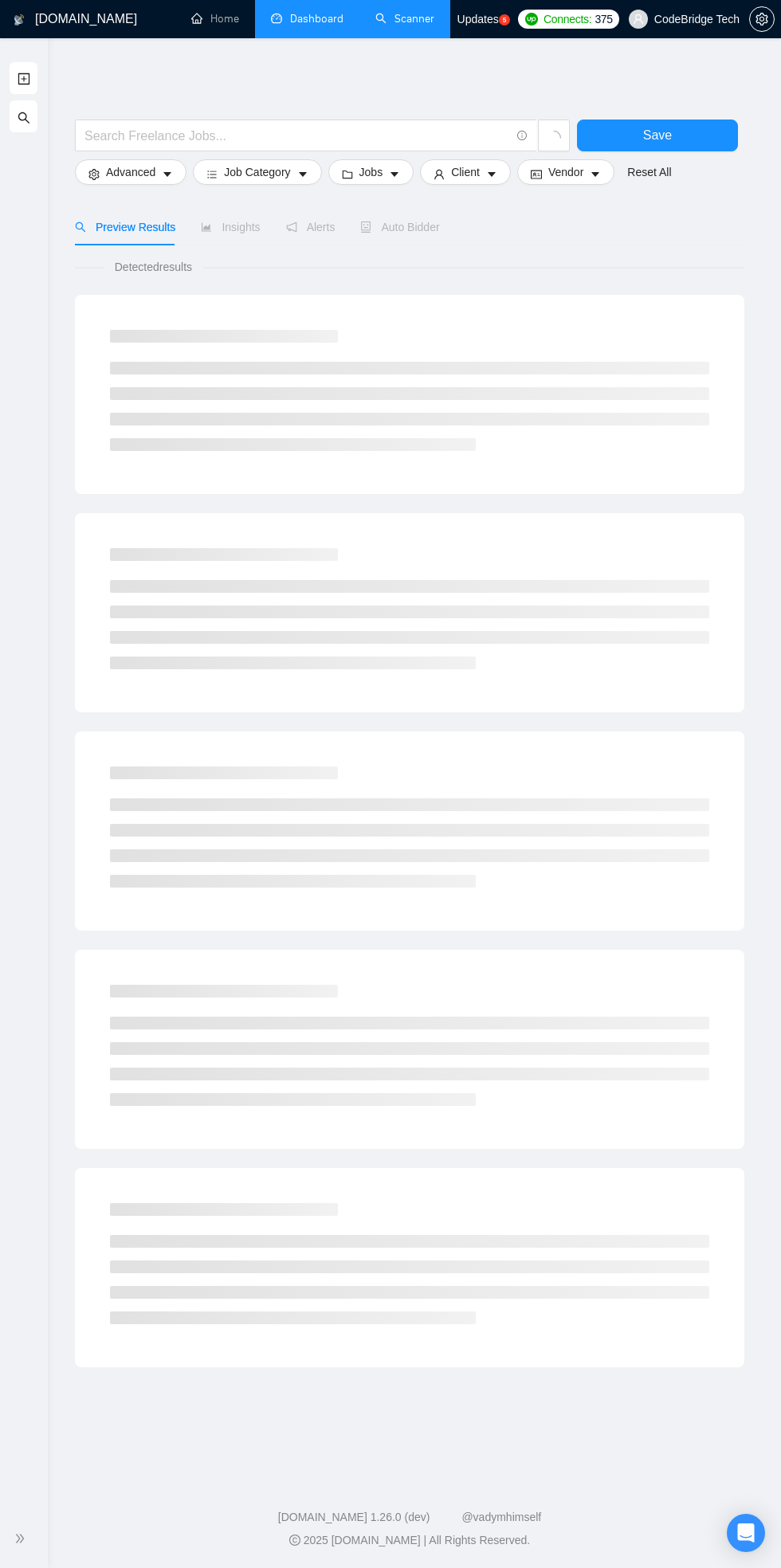
click at [297, 19] on link "Dashboard" at bounding box center [307, 19] width 72 height 14
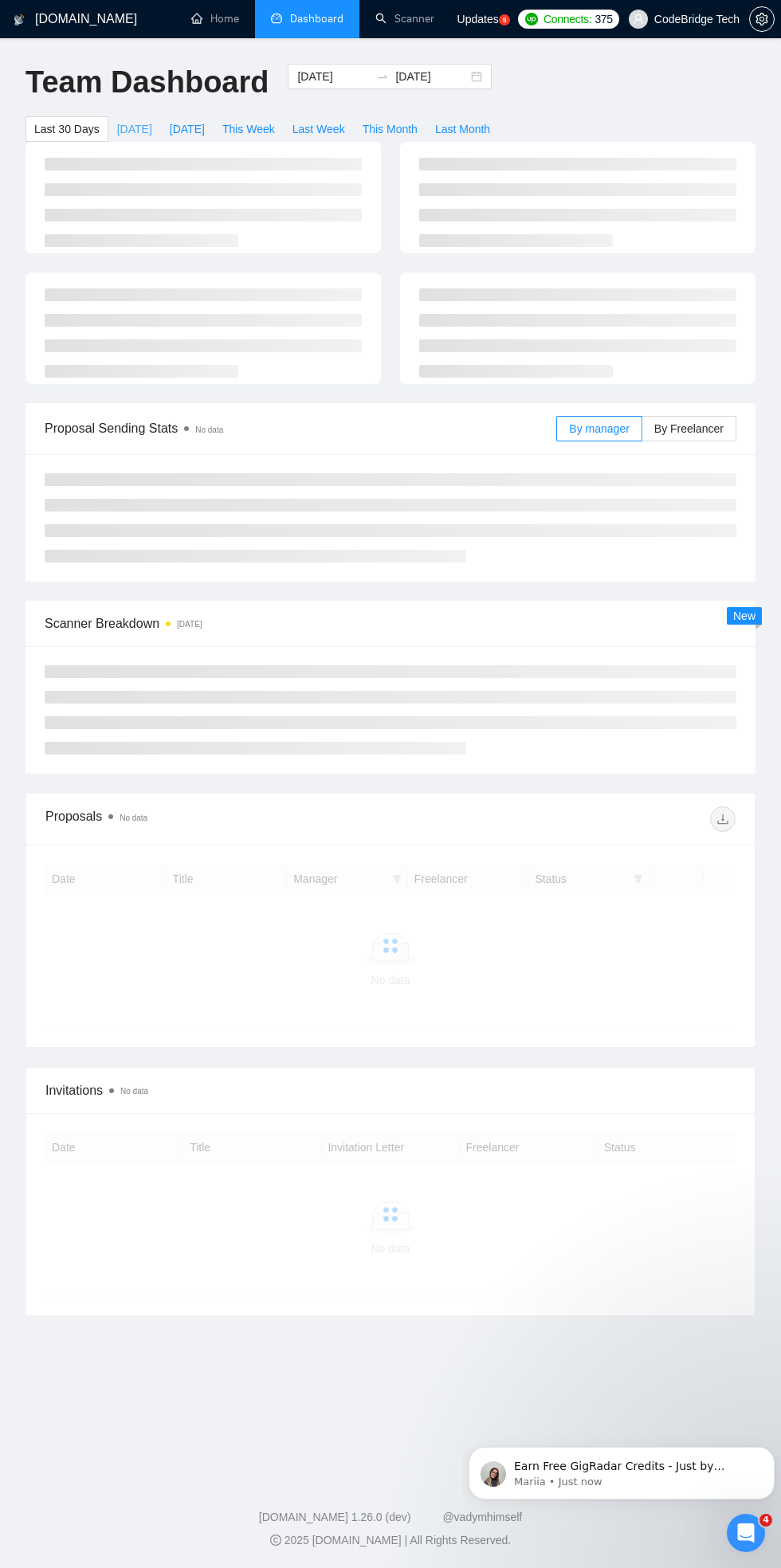
click at [132, 121] on span "[DATE]" at bounding box center [135, 129] width 35 height 17
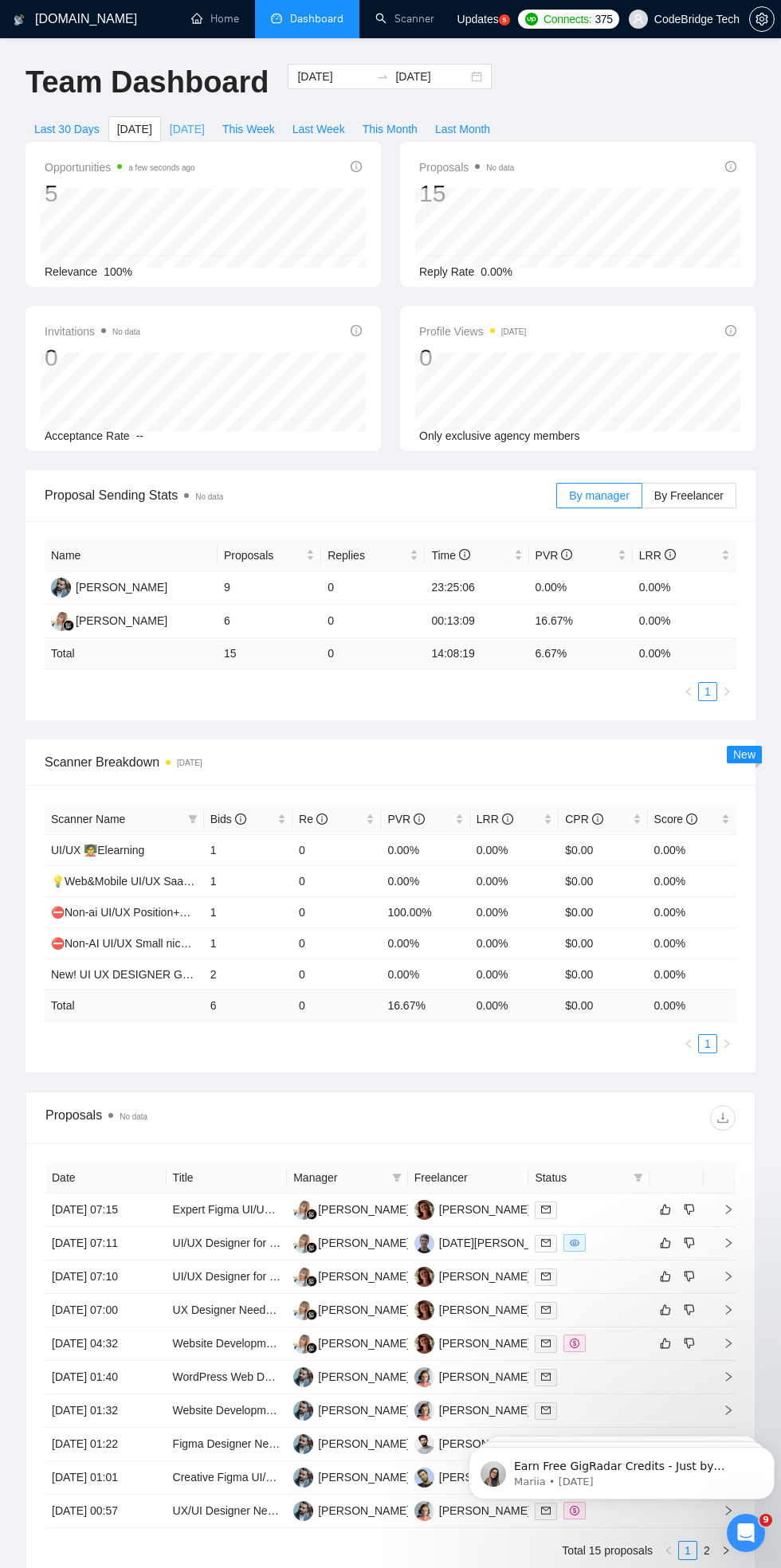
click at [185, 136] on span "[DATE]" at bounding box center [187, 129] width 35 height 17
type input "[DATE]"
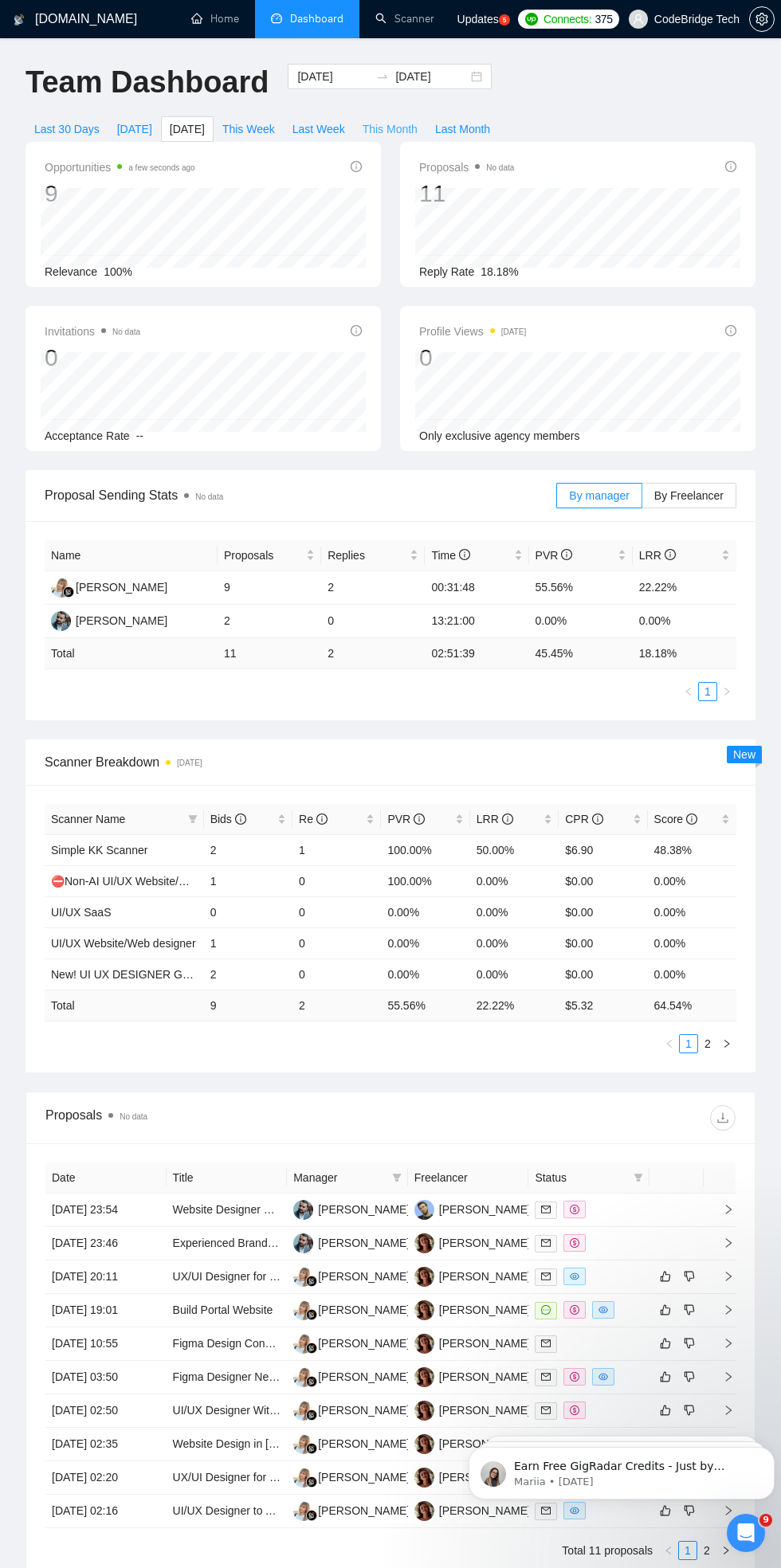
click at [386, 122] on span "This Month" at bounding box center [390, 129] width 55 height 17
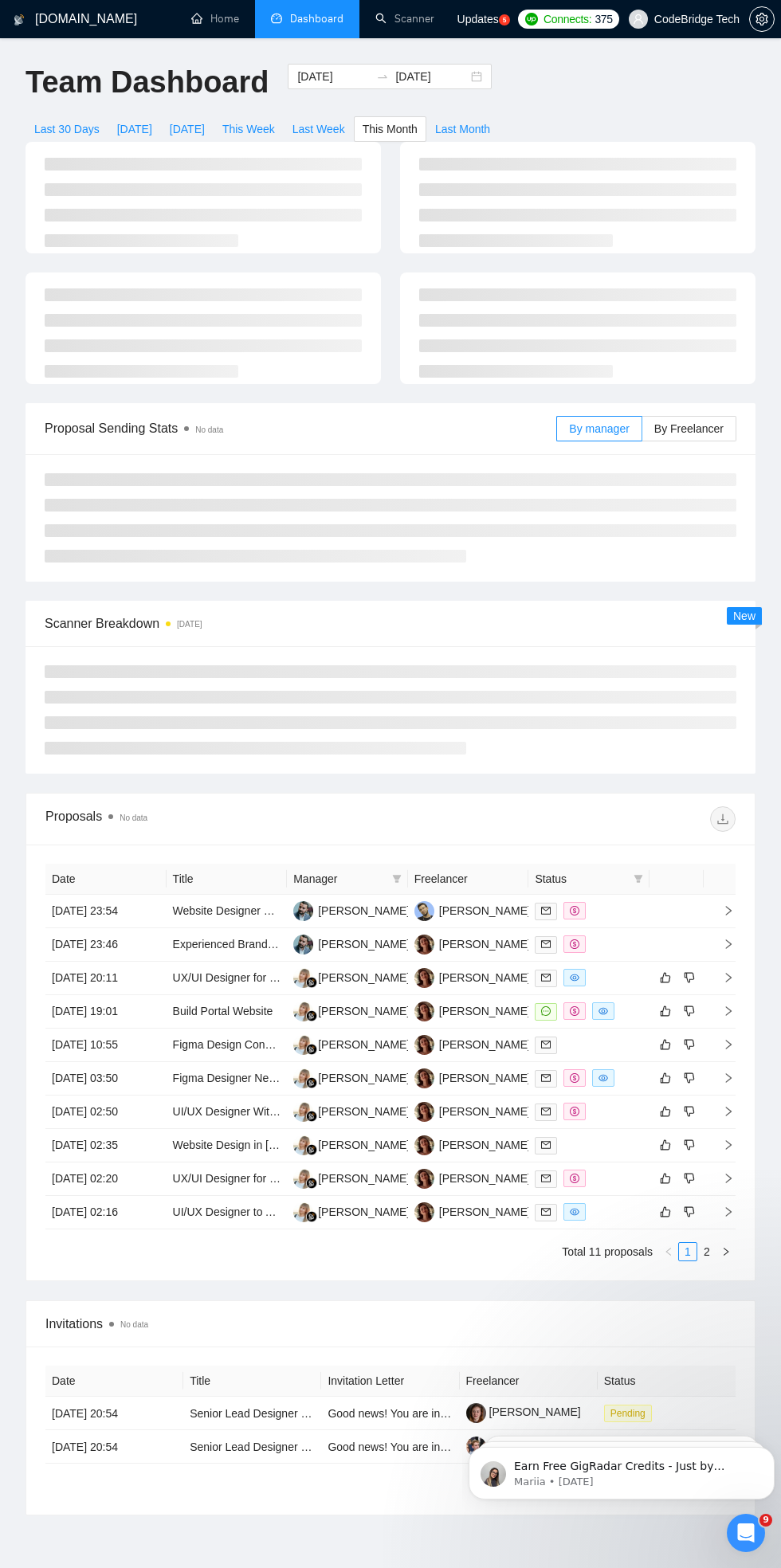
type input "[DATE]"
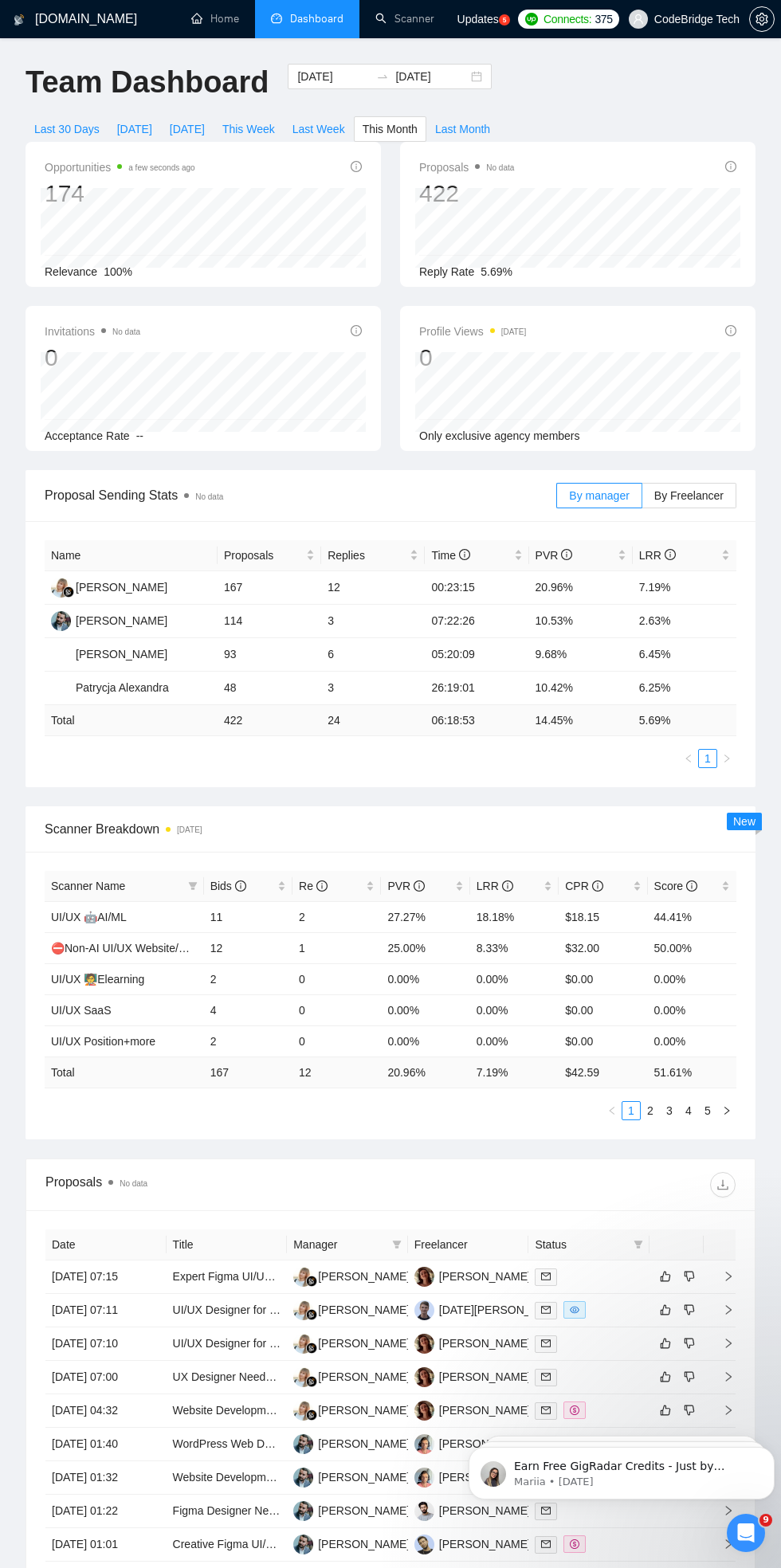
scroll to position [23, 0]
